Goal: Task Accomplishment & Management: Manage account settings

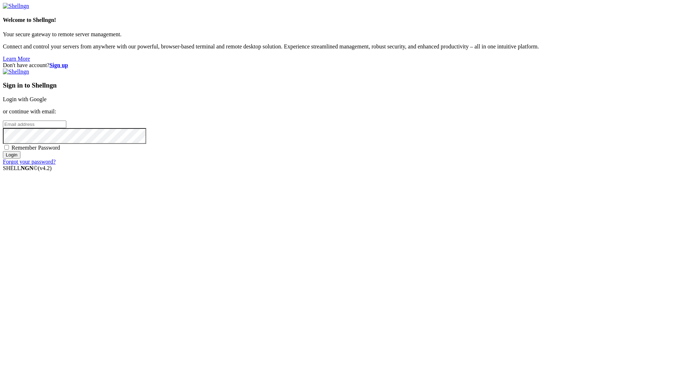
type input "kojatag950@aupvs.com"
click at [382, 151] on div "Remember Password" at bounding box center [344, 147] width 682 height 7
click at [60, 151] on span "Remember Password" at bounding box center [35, 147] width 49 height 6
click at [9, 149] on input "Remember Password" at bounding box center [6, 147] width 5 height 5
checkbox input "true"
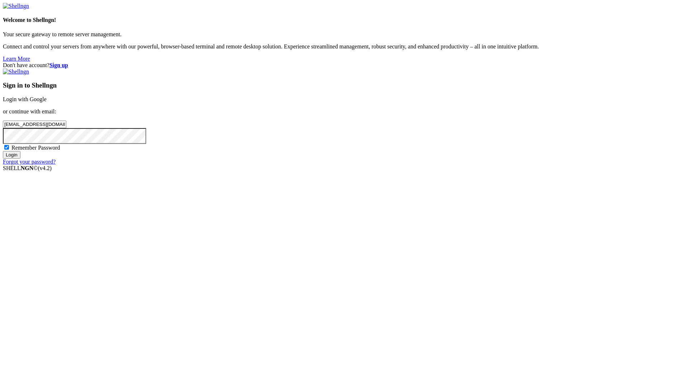
click at [20, 158] on input "Login" at bounding box center [12, 155] width 18 height 8
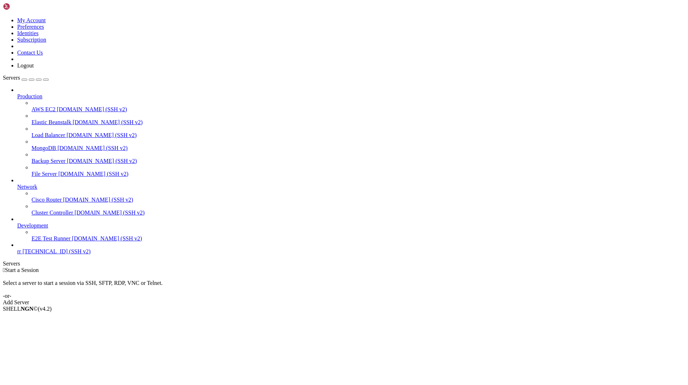
click at [21, 254] on span "rr" at bounding box center [19, 251] width 4 height 6
click at [40, 363] on span "Properties" at bounding box center [28, 366] width 23 height 6
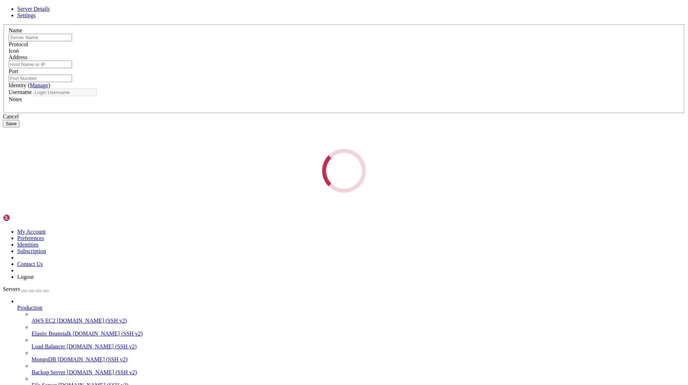
type input "rr"
type input "[TECHNICAL_ID]"
type input "22"
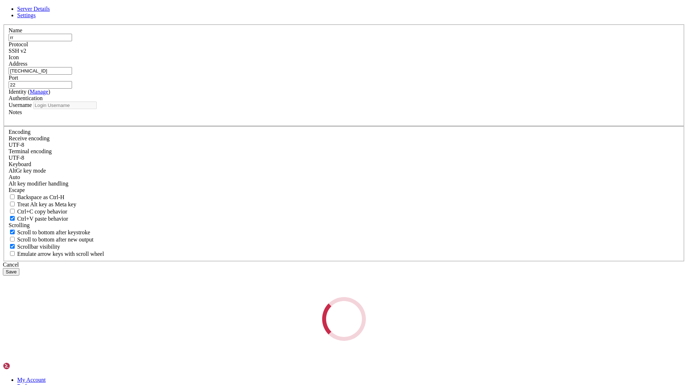
type input "ubuntu"
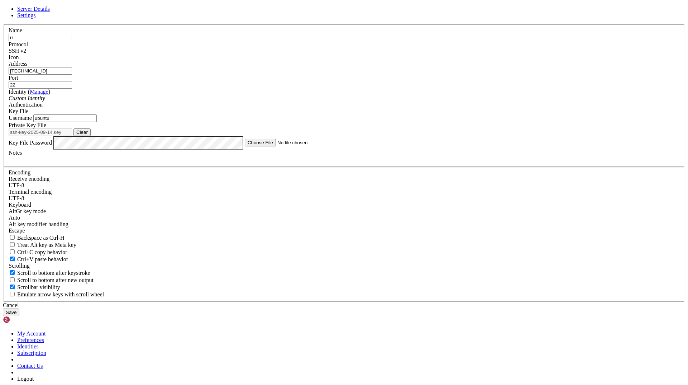
drag, startPoint x: 287, startPoint y: 140, endPoint x: 225, endPoint y: 139, distance: 61.7
click at [215, 139] on div "Server Details Settings Name rr Protocol SSH v2 Icon" at bounding box center [344, 161] width 682 height 310
click at [3, 24] on icon at bounding box center [3, 24] width 0 height 0
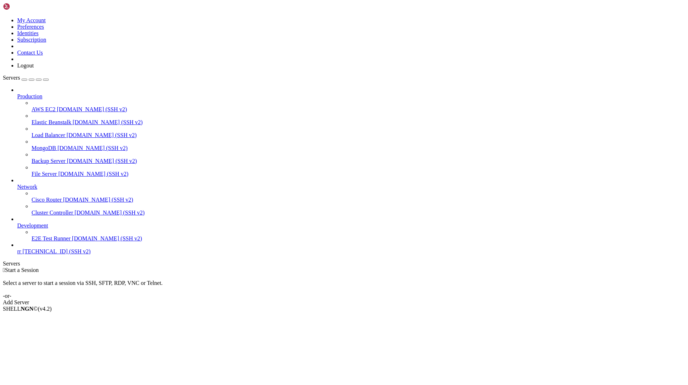
click at [21, 254] on span "rr" at bounding box center [19, 251] width 4 height 6
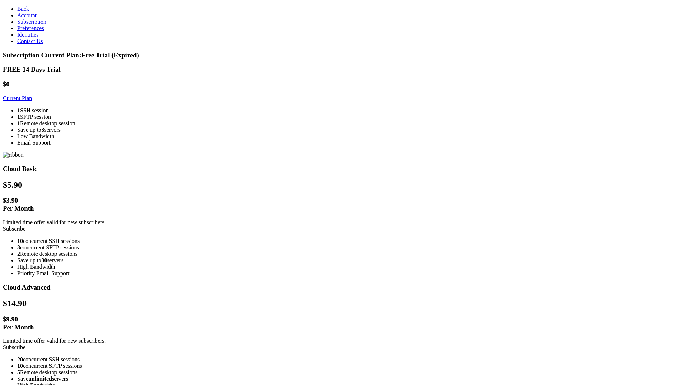
click at [32, 95] on link "Current Plan" at bounding box center [17, 98] width 29 height 6
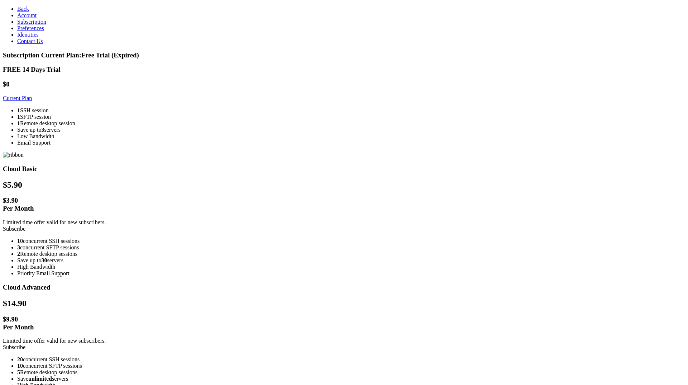
click at [29, 18] on span "Account" at bounding box center [26, 15] width 19 height 6
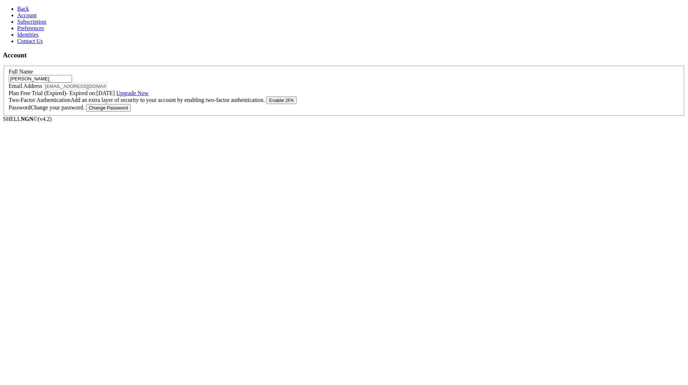
click at [17, 9] on icon at bounding box center [17, 9] width 0 height 6
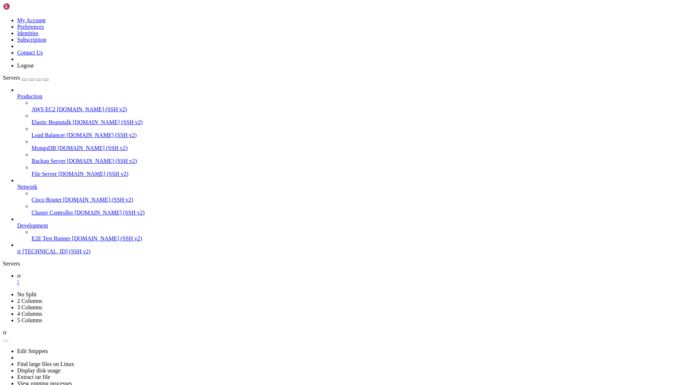
click at [3, 17] on icon at bounding box center [3, 17] width 0 height 0
click at [34, 68] on link "Logout" at bounding box center [25, 65] width 16 height 6
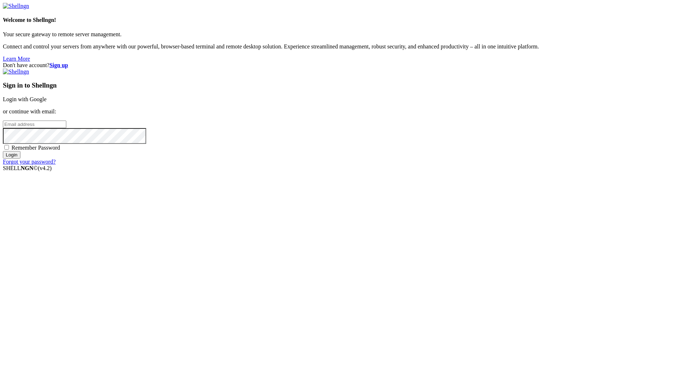
type input "kojatag950@aupvs.com"
click at [68, 62] on strong "Sign up" at bounding box center [58, 65] width 19 height 6
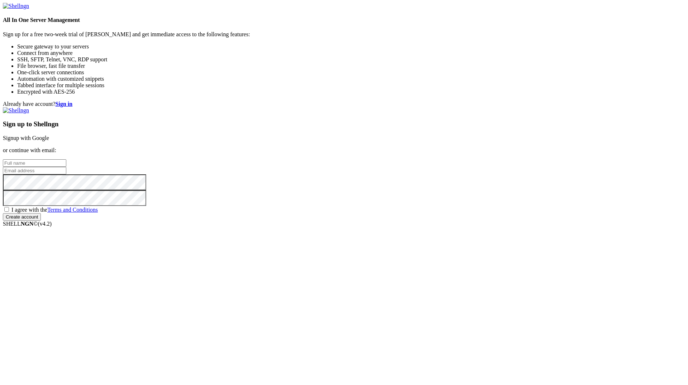
type input "kojatag950@aupvs.com"
click at [302, 116] on div "Already have account? Sign in Sign up to Shellngn Signup with Google or continu…" at bounding box center [344, 161] width 682 height 120
click at [66, 167] on input "text" at bounding box center [34, 163] width 63 height 8
